Goal: Task Accomplishment & Management: Complete application form

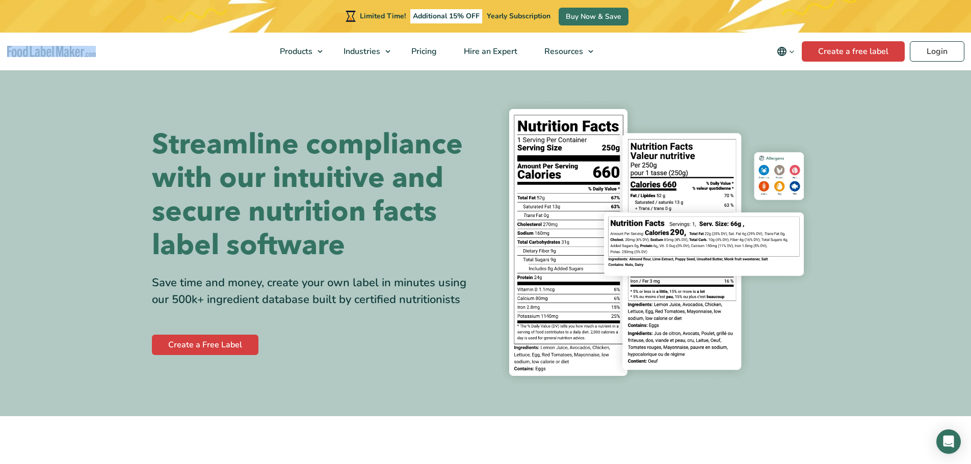
drag, startPoint x: 3, startPoint y: 51, endPoint x: 89, endPoint y: 52, distance: 85.7
click at [89, 52] on nav "Products Food Nutrition Labelling Supplements Formulation & Labelling Industrie…" at bounding box center [485, 52] width 971 height 38
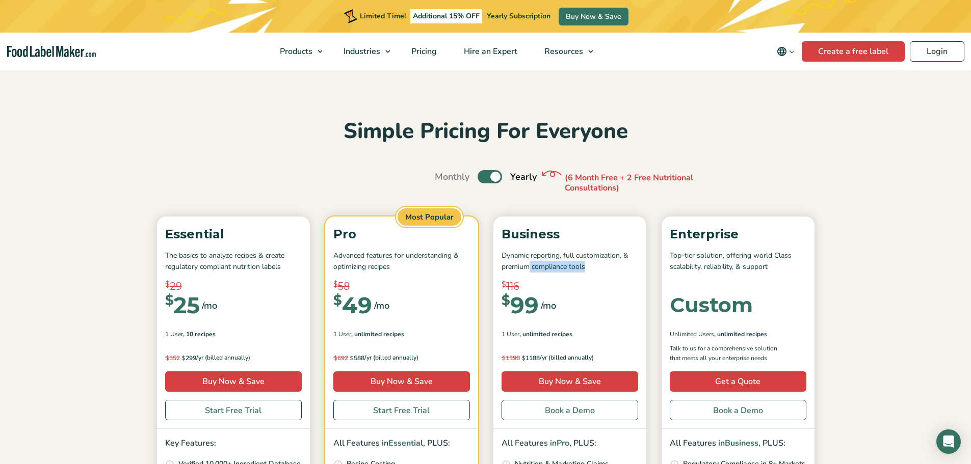
drag, startPoint x: 580, startPoint y: 269, endPoint x: 598, endPoint y: 269, distance: 17.8
click at [598, 269] on p "Dynamic reporting, full customization, & premium compliance tools" at bounding box center [570, 261] width 137 height 23
click at [892, 270] on section "Simple Pricing For Everyone Monthly Toggle Yearly (6 Month Free + 2 Free Nutrit…" at bounding box center [485, 377] width 971 height 616
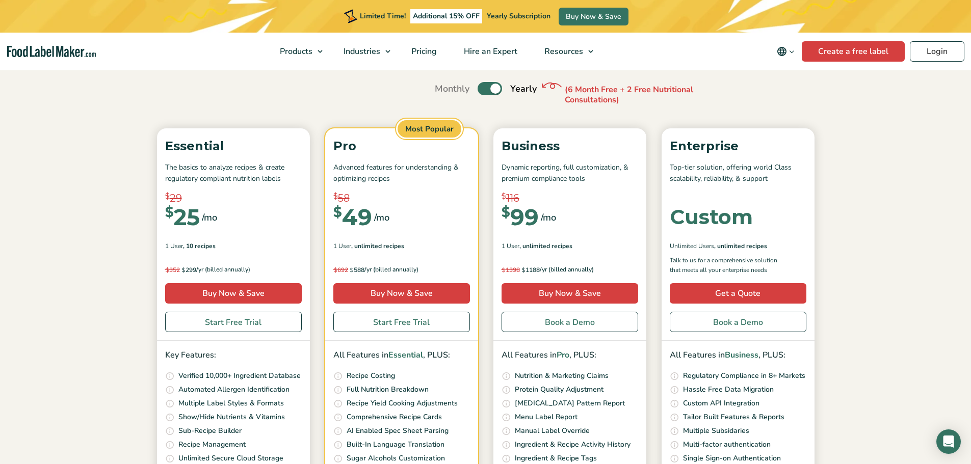
scroll to position [153, 0]
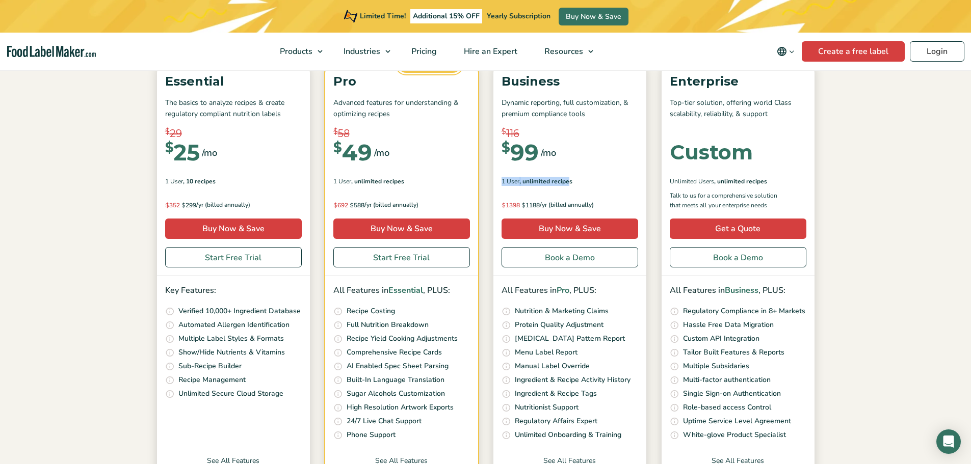
drag, startPoint x: 502, startPoint y: 184, endPoint x: 569, endPoint y: 183, distance: 67.3
click at [569, 183] on div "1 User , Unlimited Recipes" at bounding box center [570, 181] width 137 height 9
click at [599, 183] on div "1 User , Unlimited Recipes" at bounding box center [570, 181] width 137 height 9
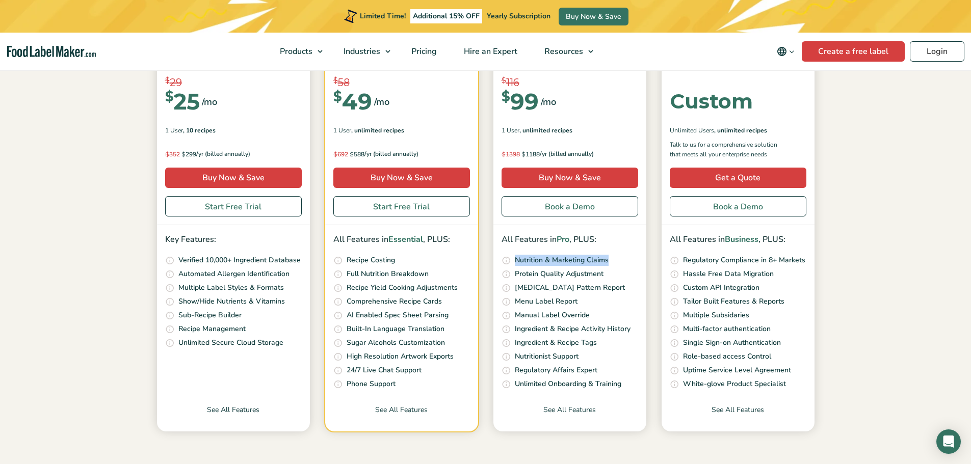
drag, startPoint x: 513, startPoint y: 258, endPoint x: 612, endPoint y: 260, distance: 98.4
click at [612, 260] on li "Our unique nutrition algorithm scans your recipe and suggests possible Nutritio…" at bounding box center [570, 261] width 137 height 12
click at [614, 266] on li "Our unique nutrition algorithm scans your recipe and suggests possible Nutritio…" at bounding box center [570, 261] width 137 height 12
click at [574, 407] on link "See All Features" at bounding box center [570, 418] width 153 height 27
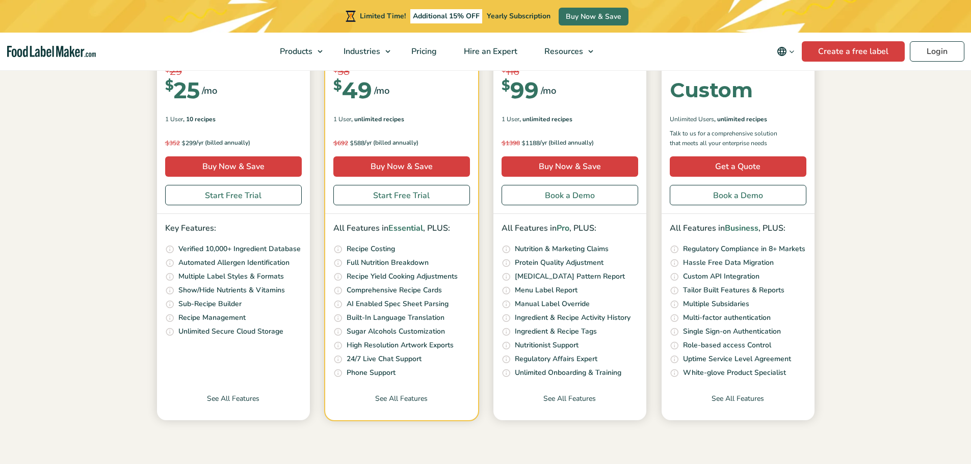
scroll to position [204, 0]
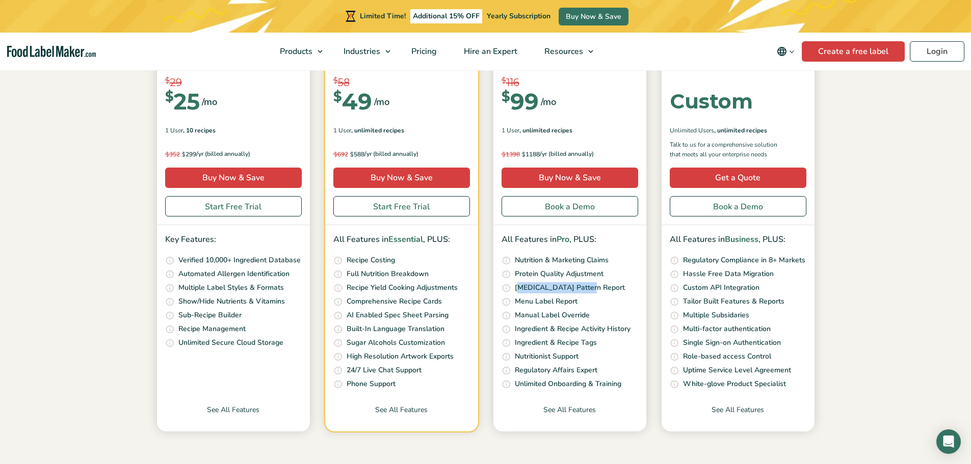
drag, startPoint x: 522, startPoint y: 287, endPoint x: 587, endPoint y: 288, distance: 65.8
click at [587, 288] on p "Amino Acids Pattern Report" at bounding box center [570, 287] width 110 height 11
drag, startPoint x: 522, startPoint y: 327, endPoint x: 596, endPoint y: 327, distance: 73.9
click at [595, 327] on p "Ingredient & Recipe Activity History" at bounding box center [573, 329] width 116 height 11
click at [624, 343] on li "Effortlessly organize your ingredients and recipes with tags like Keto, Vegan, …" at bounding box center [570, 344] width 137 height 12
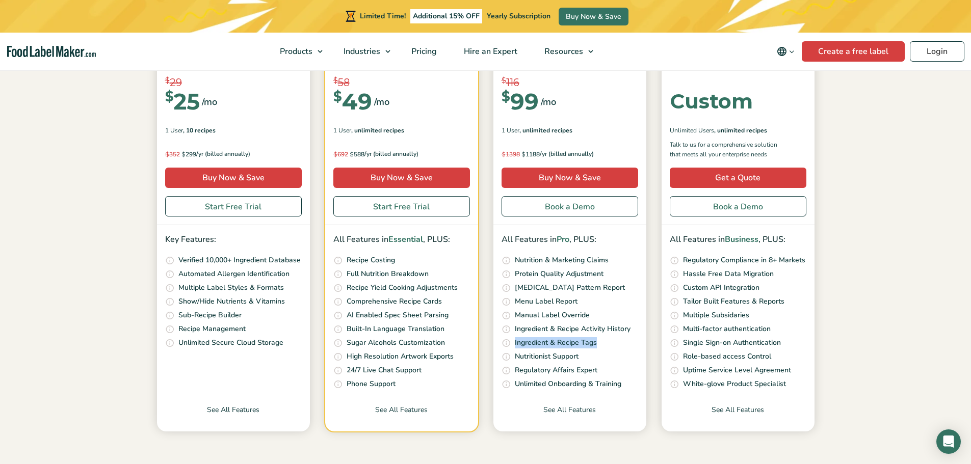
drag, startPoint x: 515, startPoint y: 342, endPoint x: 607, endPoint y: 345, distance: 91.8
click at [607, 345] on li "Effortlessly organize your ingredients and recipes with tags like Keto, Vegan, …" at bounding box center [570, 344] width 137 height 12
click at [624, 358] on li "Get prompt expert advice on creating and customizing your labels, and the lates…" at bounding box center [570, 357] width 137 height 12
click at [571, 411] on link "See All Features" at bounding box center [570, 418] width 153 height 27
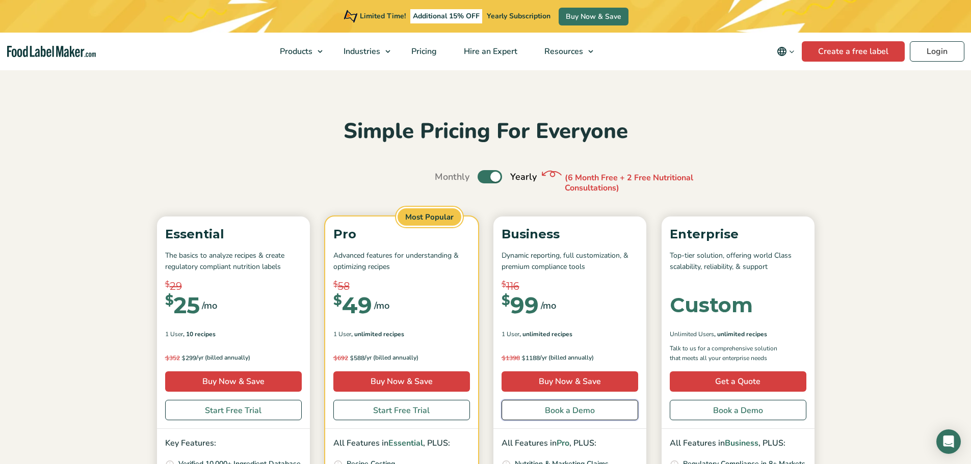
click at [575, 414] on link "Book a Demo" at bounding box center [570, 410] width 137 height 20
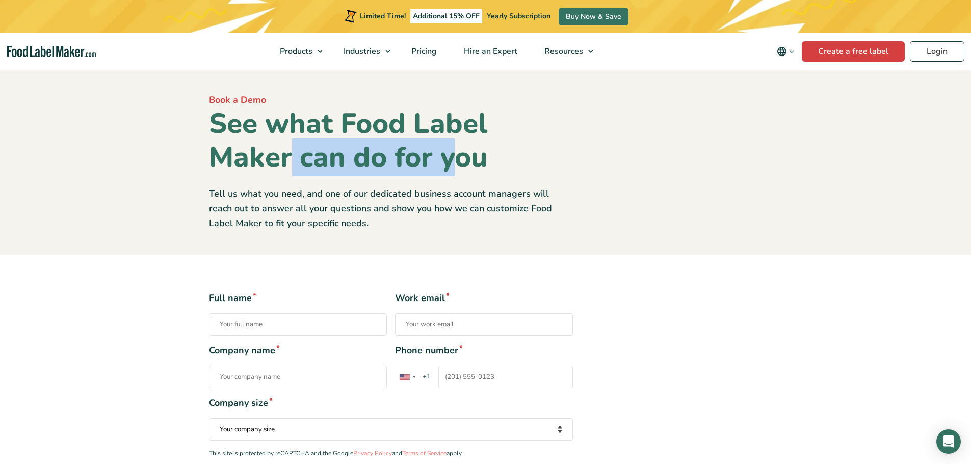
drag, startPoint x: 287, startPoint y: 161, endPoint x: 450, endPoint y: 159, distance: 163.2
click at [450, 159] on h1 "See what Food Label Maker can do for you" at bounding box center [391, 140] width 364 height 67
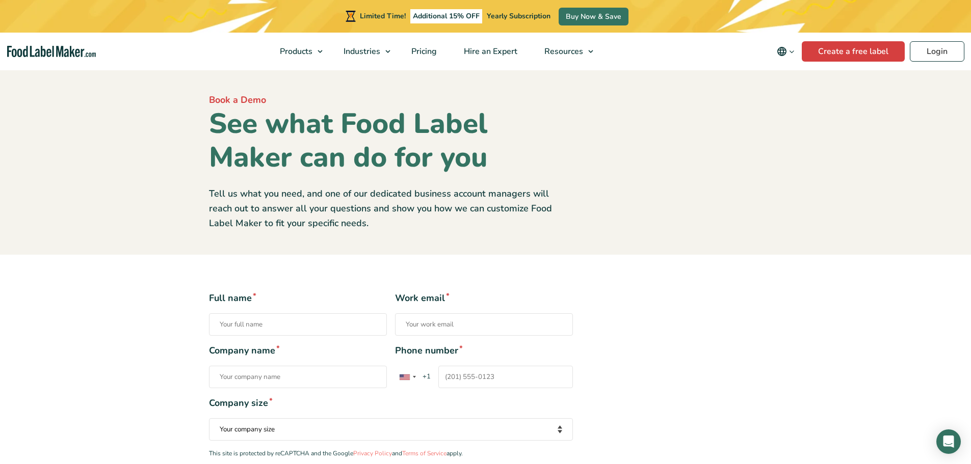
click at [504, 182] on div "Book a Demo See what Food Label Maker can do for you Tell us what you need, and…" at bounding box center [390, 161] width 379 height 137
drag, startPoint x: 290, startPoint y: 197, endPoint x: 467, endPoint y: 193, distance: 176.5
click at [444, 192] on p "Tell us what you need, and one of our dedicated business account managers will …" at bounding box center [391, 209] width 364 height 44
click at [511, 193] on p "Tell us what you need, and one of our dedicated business account managers will …" at bounding box center [391, 209] width 364 height 44
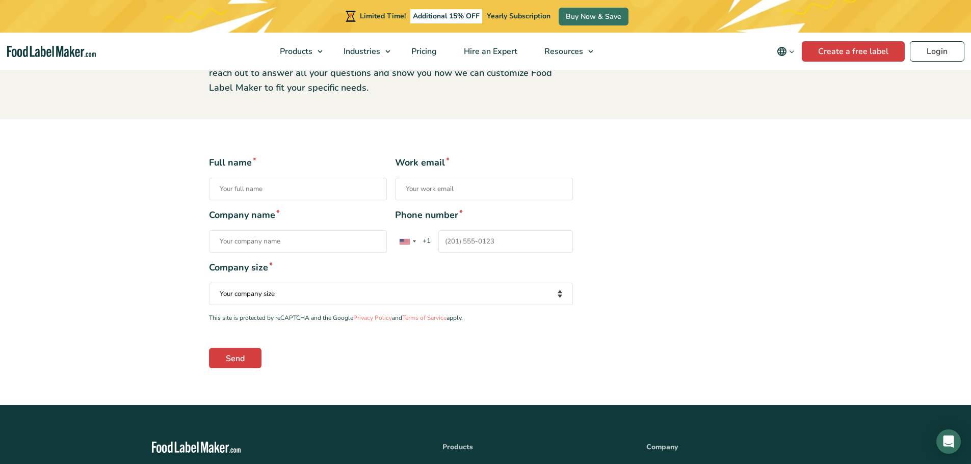
scroll to position [102, 0]
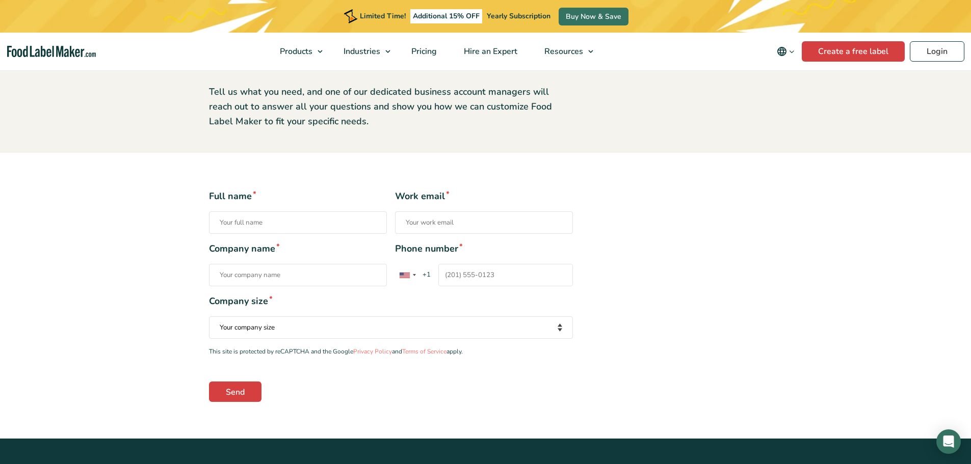
click at [252, 223] on input "Full name *" at bounding box center [298, 223] width 178 height 22
type input "[PERSON_NAME]"
type input "12244008187"
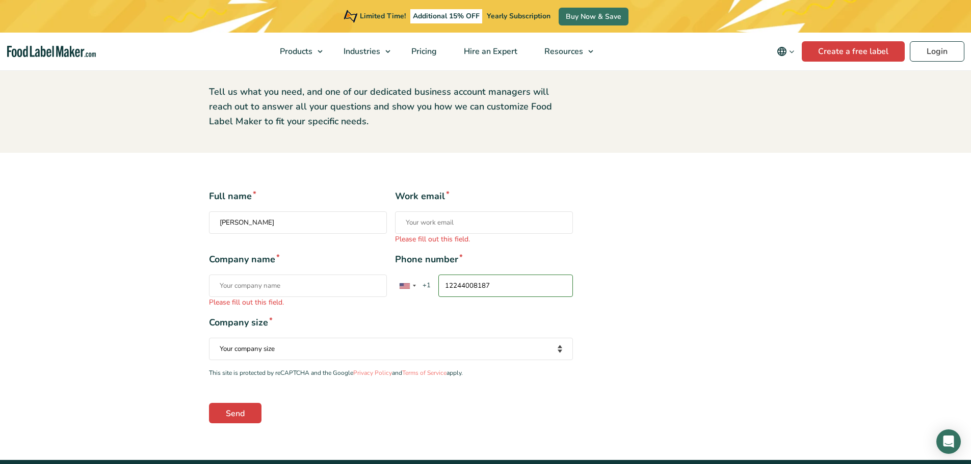
click at [434, 223] on input "Work email * Please fill out this field." at bounding box center [484, 223] width 178 height 22
click at [530, 352] on select "Your company size Fewer than 10 Employees 10 to 50 Employees 51 to 500 Employee…" at bounding box center [391, 349] width 364 height 22
select select "51 to 500 Employees"
click at [209, 338] on select "Your company size Fewer than 10 Employees 10 to 50 Employees 51 to 500 Employee…" at bounding box center [391, 349] width 364 height 22
click at [613, 403] on div "Full name * [PERSON_NAME] Work email * Please fill out this field. Company name…" at bounding box center [485, 307] width 569 height 234
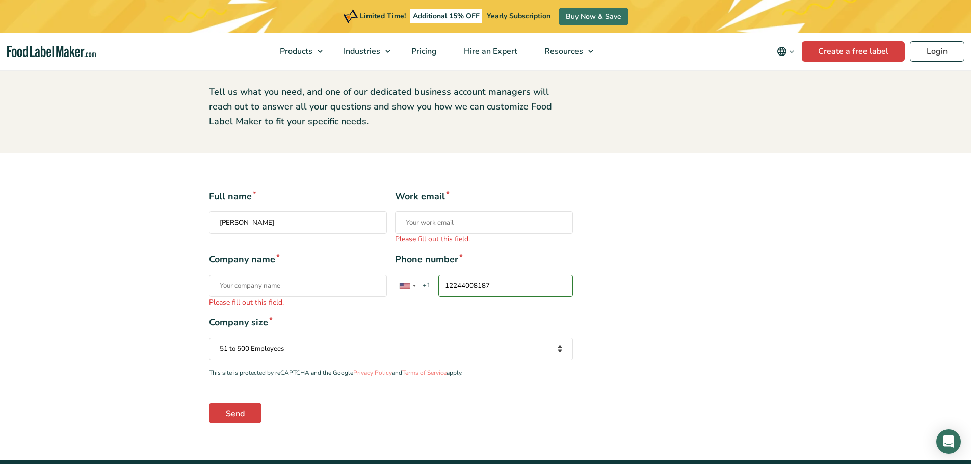
click at [292, 352] on select "Your company size Fewer than 10 Employees 10 to 50 Employees 51 to 500 Employee…" at bounding box center [391, 349] width 364 height 22
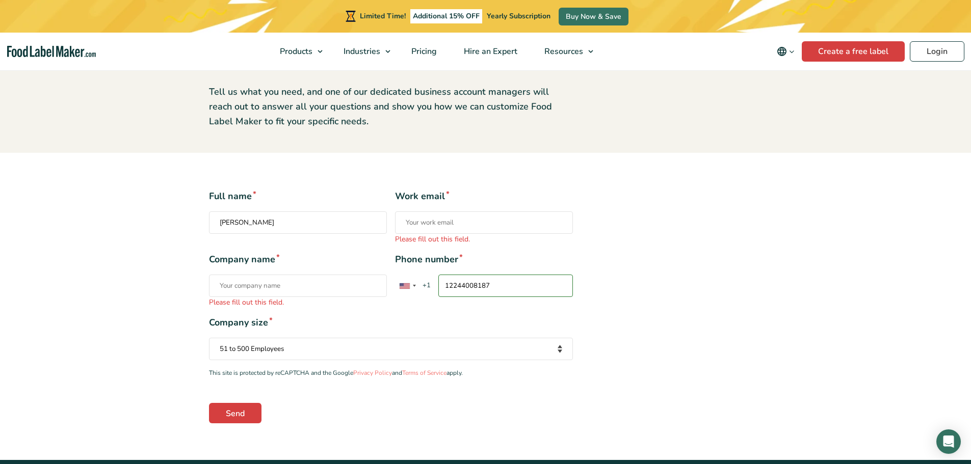
click at [292, 352] on select "Your company size Fewer than 10 Employees 10 to 50 Employees 51 to 500 Employee…" at bounding box center [391, 349] width 364 height 22
click at [456, 217] on input "Work email * Please fill out this field." at bounding box center [484, 223] width 178 height 22
click at [463, 218] on input "Work email * Please fill out this field." at bounding box center [484, 223] width 178 height 22
type input "j"
click at [456, 221] on input "Work email * Please fill out this field." at bounding box center [484, 223] width 178 height 22
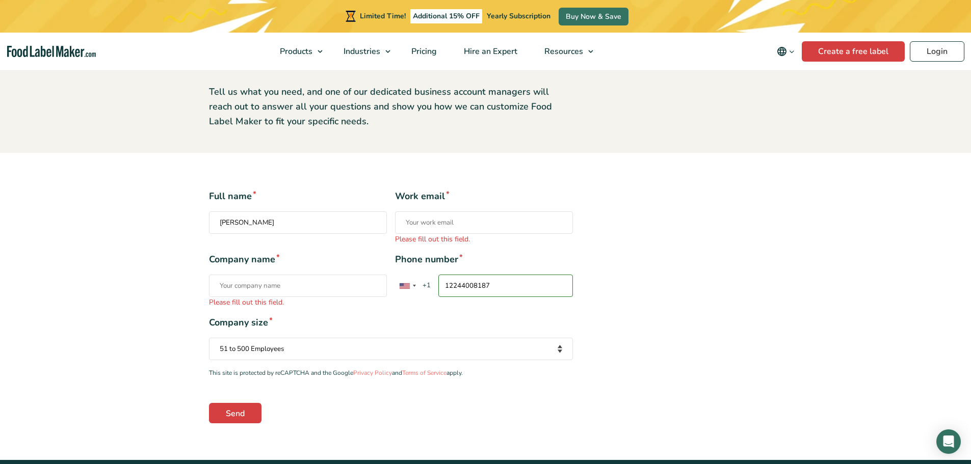
click at [471, 223] on input "Work email * Please fill out this field." at bounding box center [484, 223] width 178 height 22
paste input "[EMAIL_ADDRESS][DOMAIN_NAME]"
type input "[EMAIL_ADDRESS][DOMAIN_NAME]"
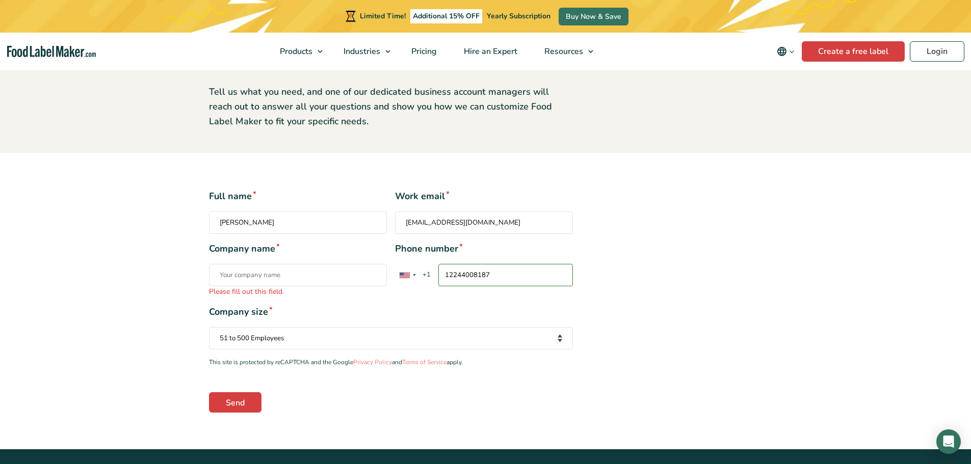
click at [507, 260] on label "Phone number * [GEOGRAPHIC_DATA] +1 [GEOGRAPHIC_DATA] +44 [GEOGRAPHIC_DATA] (‫[…" at bounding box center [484, 264] width 178 height 44
click at [507, 264] on input "12244008187" at bounding box center [505, 275] width 135 height 22
click at [329, 280] on input "Company name * Please fill out this field." at bounding box center [298, 275] width 178 height 22
type input "Concept 99"
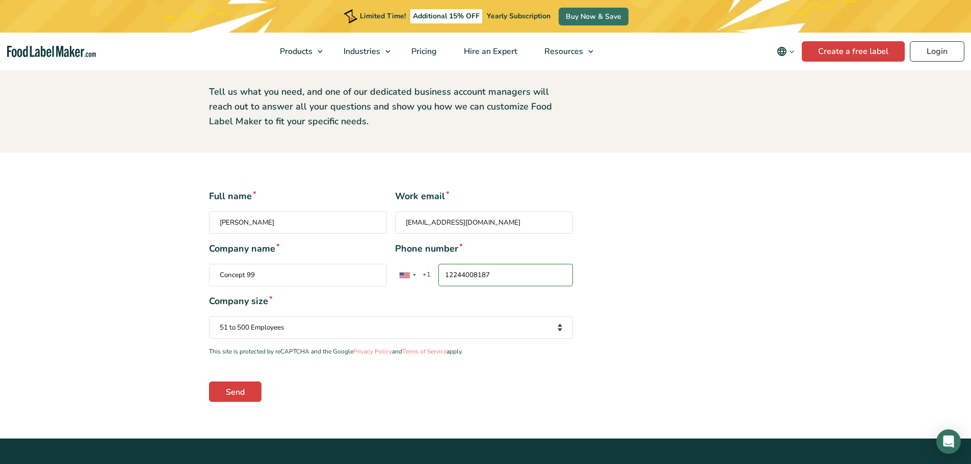
click at [501, 276] on input "12244008187" at bounding box center [505, 275] width 135 height 22
type input "9125482788"
click at [320, 330] on select "Your company size Fewer than 10 Employees 10 to 50 Employees 51 to 500 Employee…" at bounding box center [391, 328] width 364 height 22
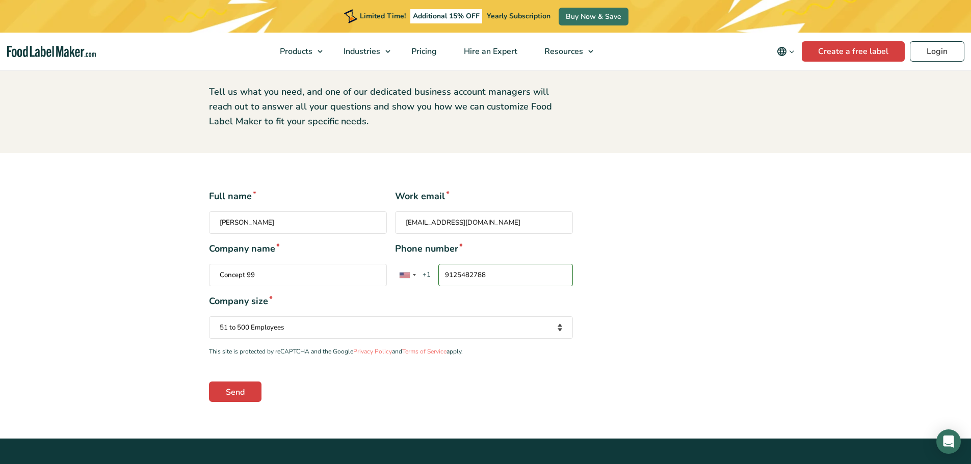
click at [304, 330] on select "Your company size Fewer than 10 Employees 10 to 50 Employees 51 to 500 Employee…" at bounding box center [391, 328] width 364 height 22
click at [301, 330] on select "Your company size Fewer than 10 Employees 10 to 50 Employees 51 to 500 Employee…" at bounding box center [391, 328] width 364 height 22
click at [248, 389] on input "Send" at bounding box center [235, 392] width 53 height 20
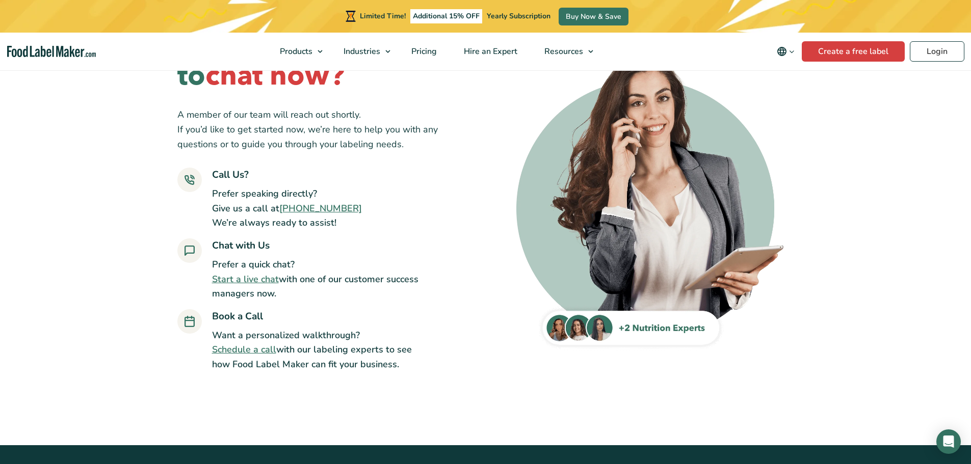
scroll to position [51, 0]
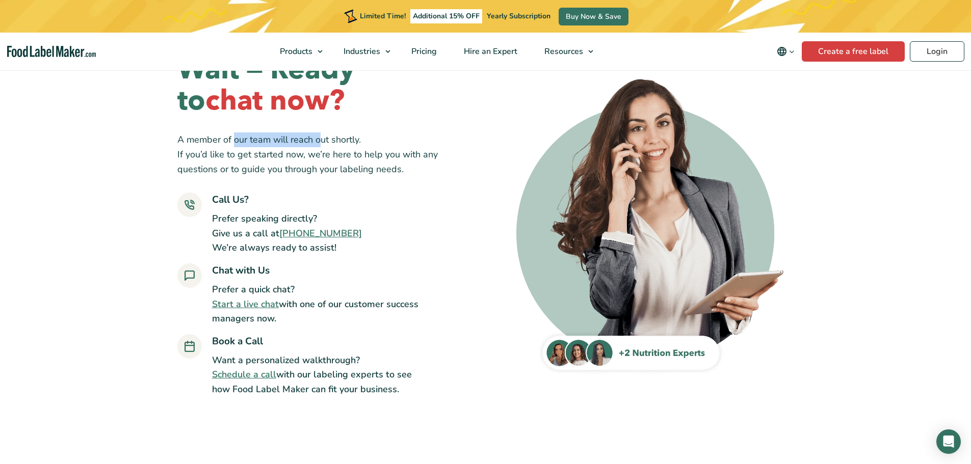
drag, startPoint x: 232, startPoint y: 144, endPoint x: 318, endPoint y: 139, distance: 86.3
click at [318, 139] on p "A member of our team will reach out shortly. If you’d like to get started now, …" at bounding box center [316, 155] width 278 height 44
click at [343, 150] on p "A member of our team will reach out shortly. If you’d like to get started now, …" at bounding box center [316, 155] width 278 height 44
drag, startPoint x: 268, startPoint y: 156, endPoint x: 382, endPoint y: 156, distance: 113.7
click at [382, 156] on p "A member of our team will reach out shortly. If you’d like to get started now, …" at bounding box center [316, 155] width 278 height 44
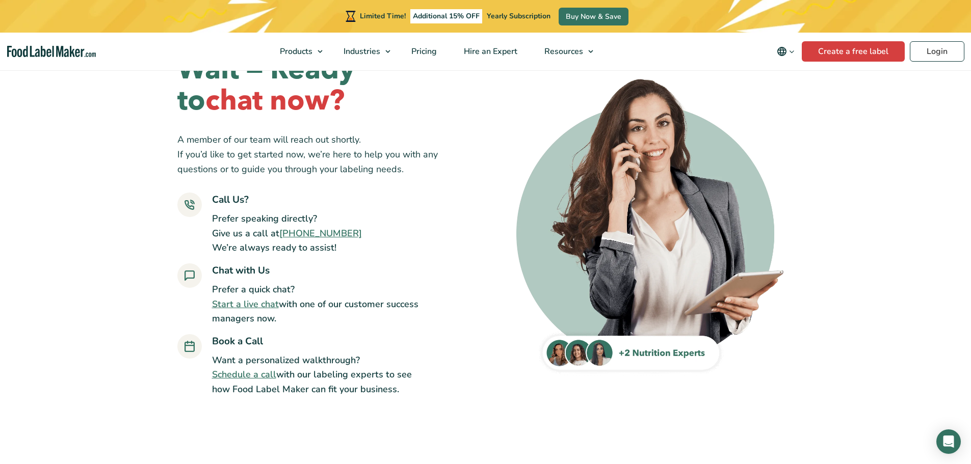
click at [429, 156] on p "A member of our team will reach out shortly. If you’d like to get started now, …" at bounding box center [316, 155] width 278 height 44
click at [484, 153] on div "Wait — Ready to chat now? A member of our team will reach out shortly. If you’d…" at bounding box center [485, 226] width 617 height 416
click at [252, 371] on link "Schedule a call" at bounding box center [244, 375] width 64 height 12
